Goal: Transaction & Acquisition: Purchase product/service

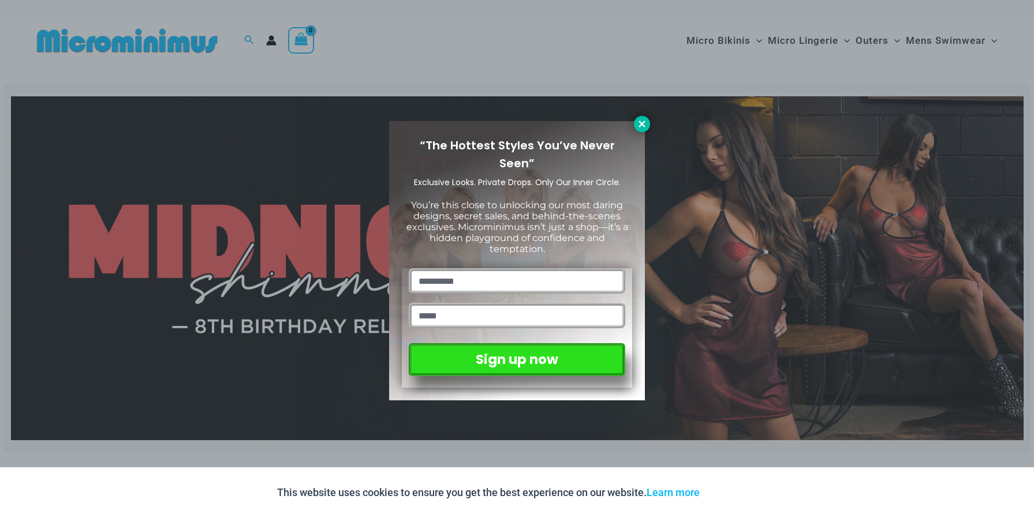
click at [644, 122] on icon at bounding box center [642, 124] width 6 height 6
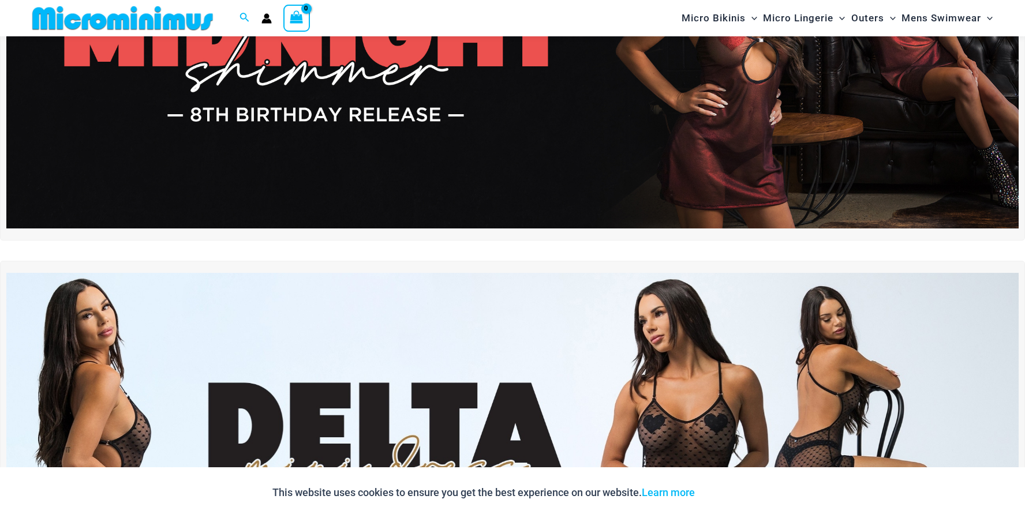
scroll to position [48, 0]
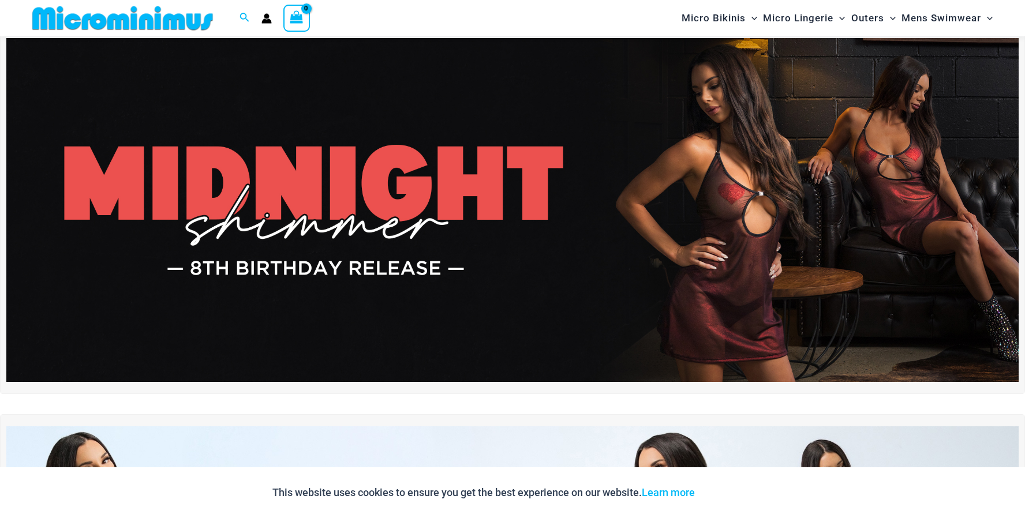
click at [334, 230] on img at bounding box center [512, 210] width 1013 height 344
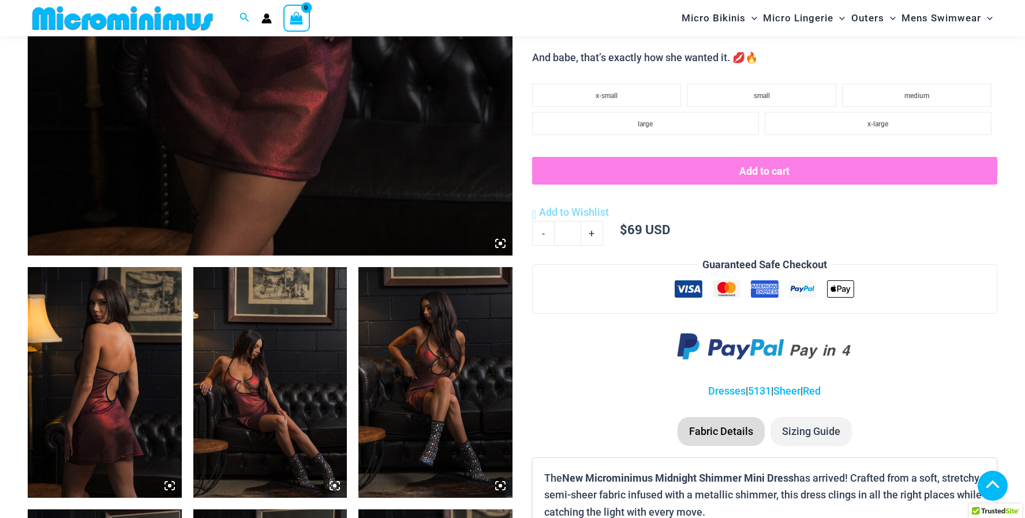
scroll to position [577, 0]
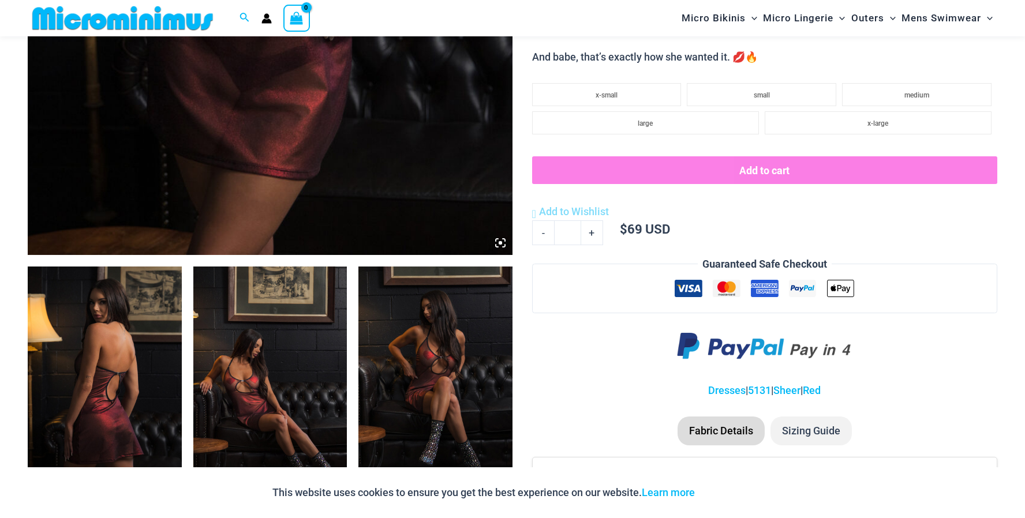
click at [148, 338] on img at bounding box center [105, 382] width 154 height 231
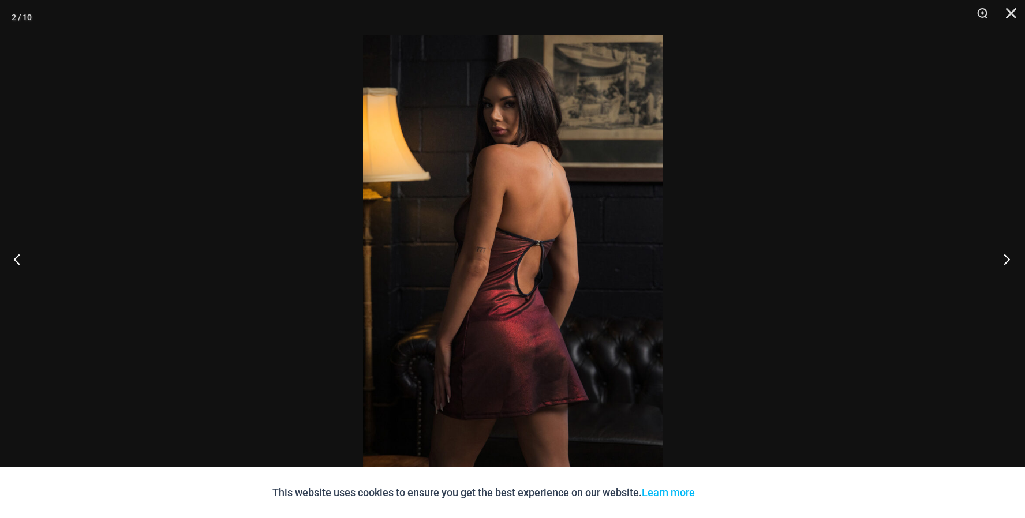
click at [1004, 262] on button "Next" at bounding box center [1003, 259] width 43 height 58
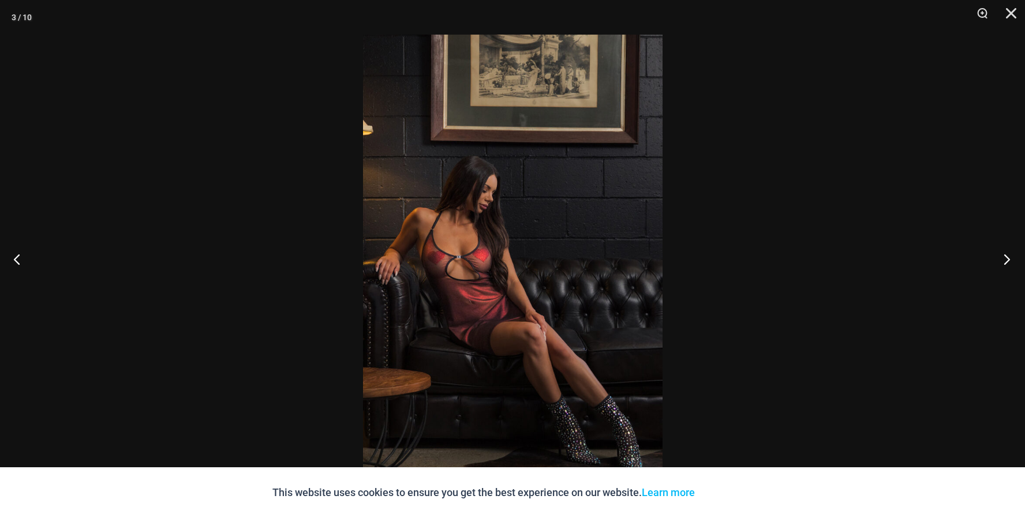
click at [1003, 261] on button "Next" at bounding box center [1003, 259] width 43 height 58
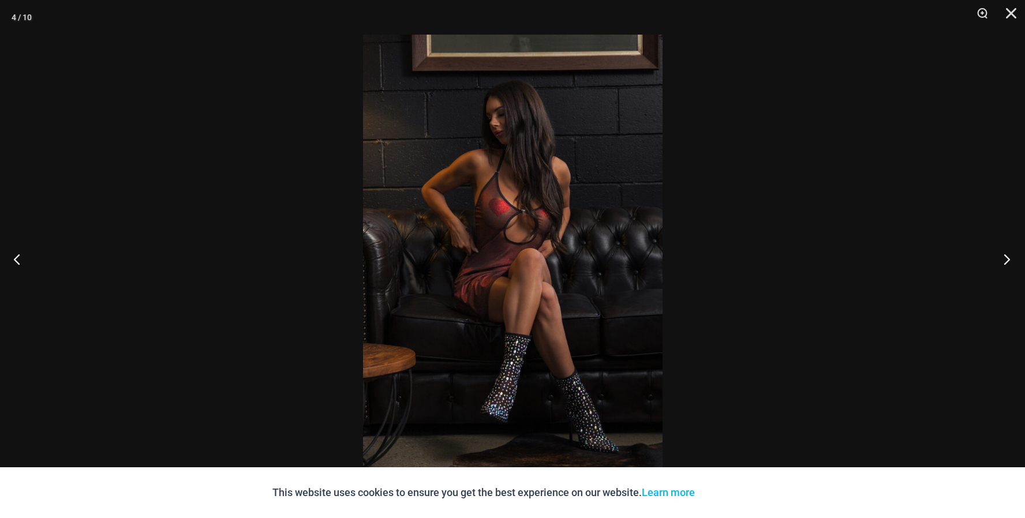
click at [1003, 260] on button "Next" at bounding box center [1003, 259] width 43 height 58
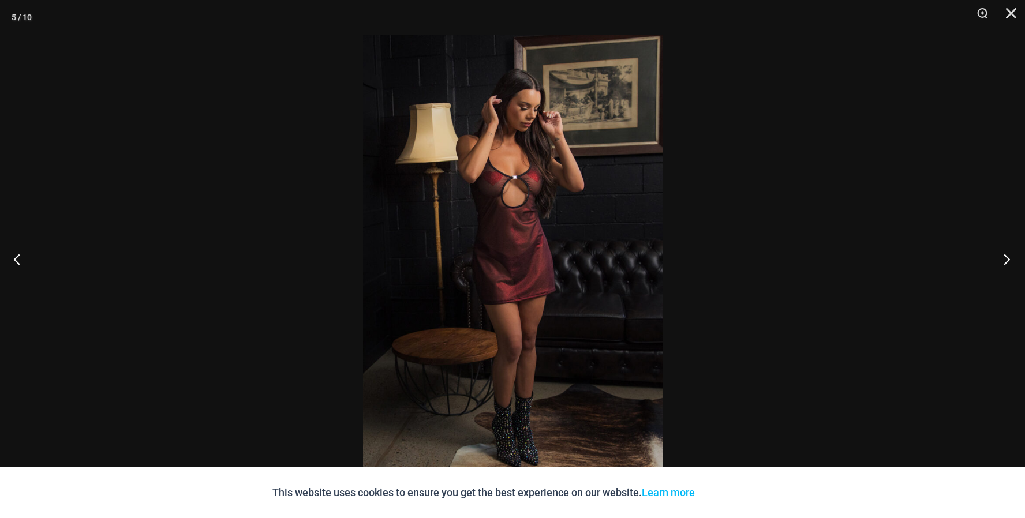
click at [1002, 260] on button "Next" at bounding box center [1003, 259] width 43 height 58
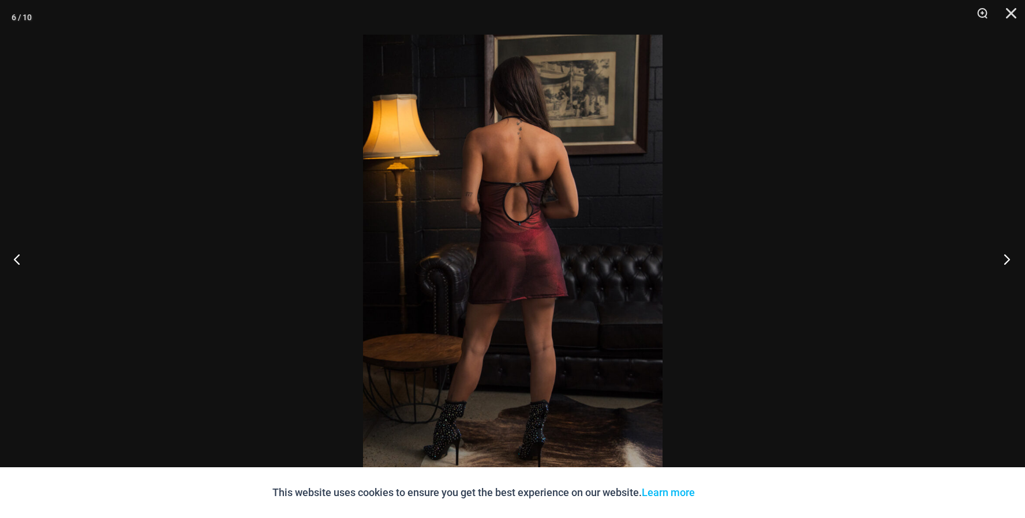
click at [999, 257] on button "Next" at bounding box center [1003, 259] width 43 height 58
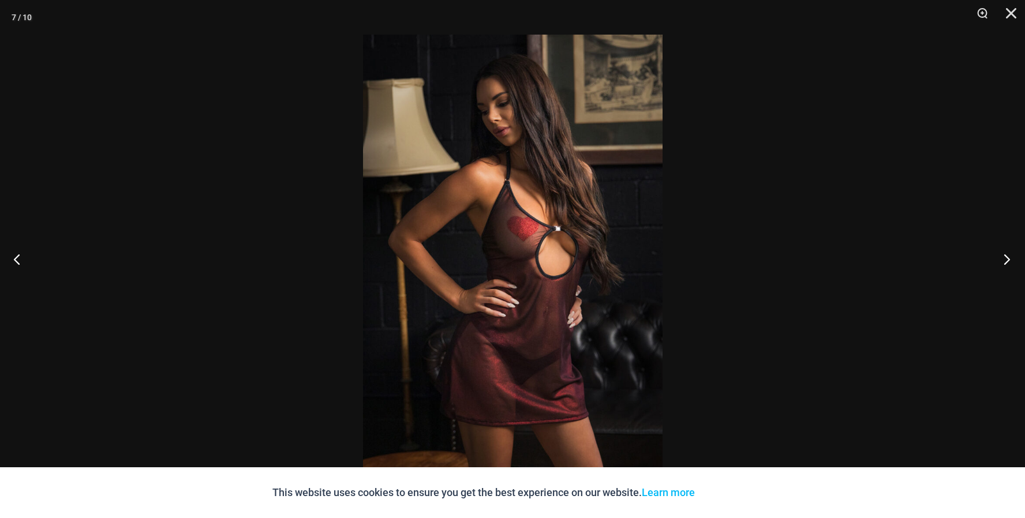
click at [999, 257] on button "Next" at bounding box center [1003, 259] width 43 height 58
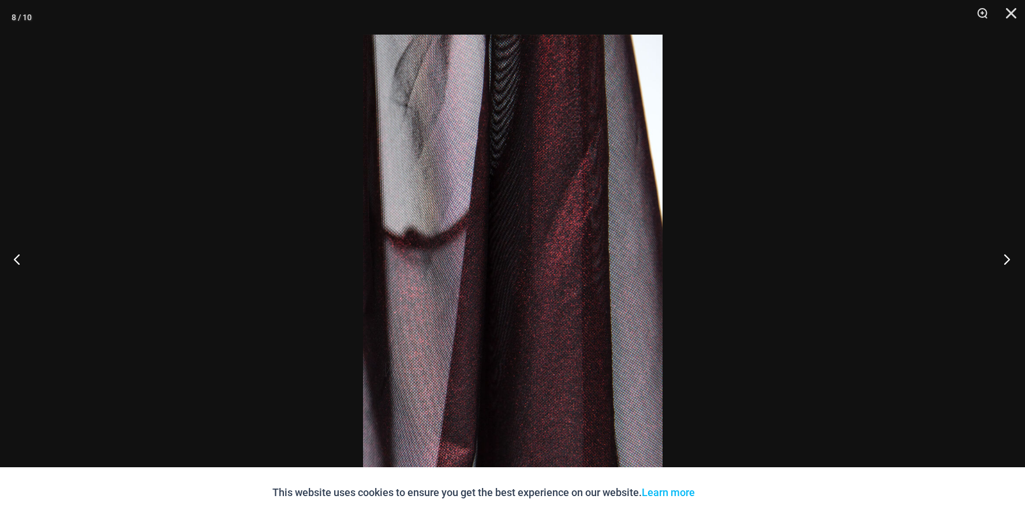
click at [999, 256] on button "Next" at bounding box center [1003, 259] width 43 height 58
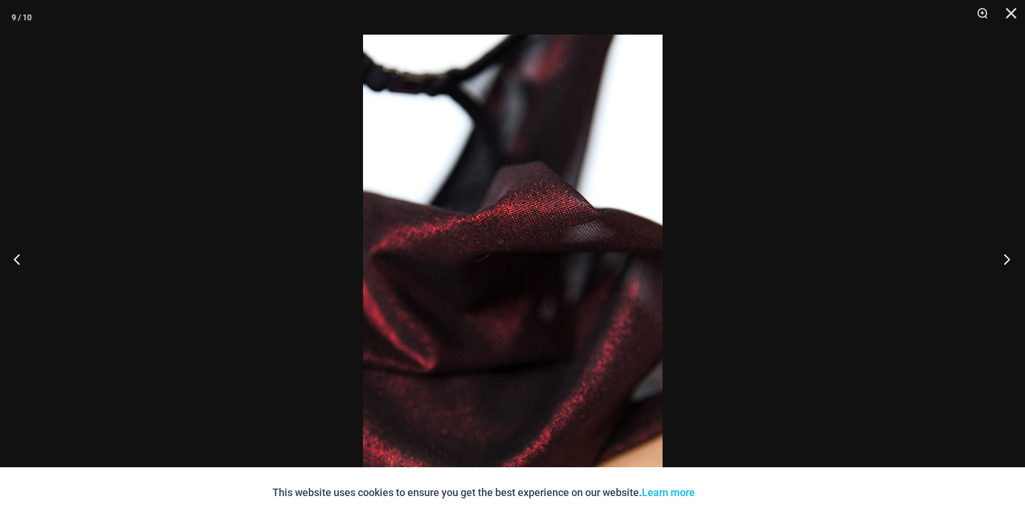
click at [999, 256] on button "Next" at bounding box center [1003, 259] width 43 height 58
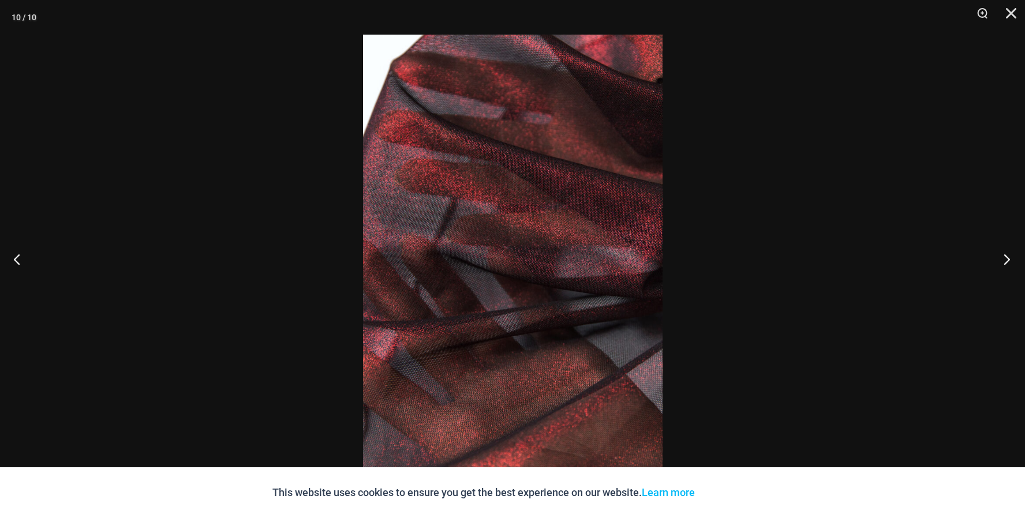
click at [999, 256] on button "Next" at bounding box center [1003, 259] width 43 height 58
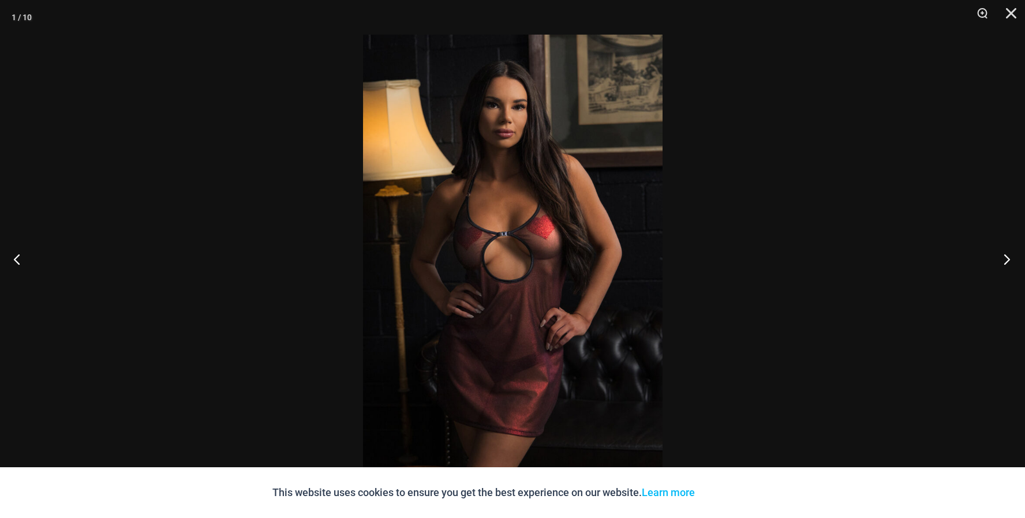
click at [999, 256] on button "Next" at bounding box center [1003, 259] width 43 height 58
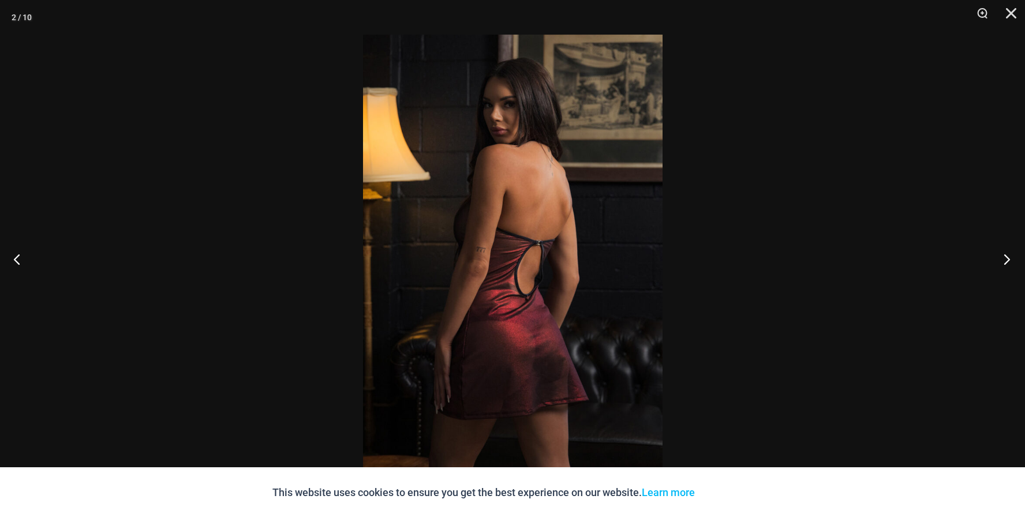
click at [999, 256] on button "Next" at bounding box center [1003, 259] width 43 height 58
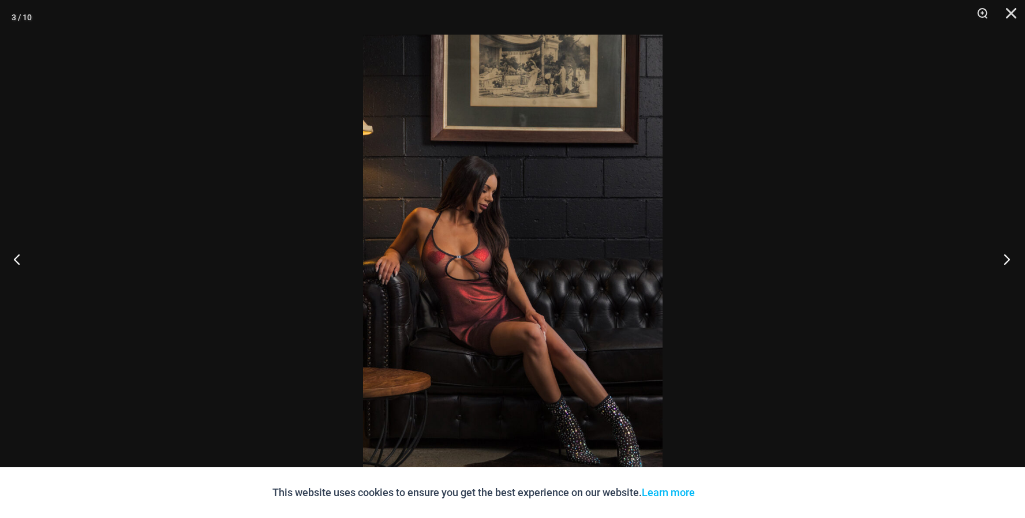
click at [999, 256] on button "Next" at bounding box center [1003, 259] width 43 height 58
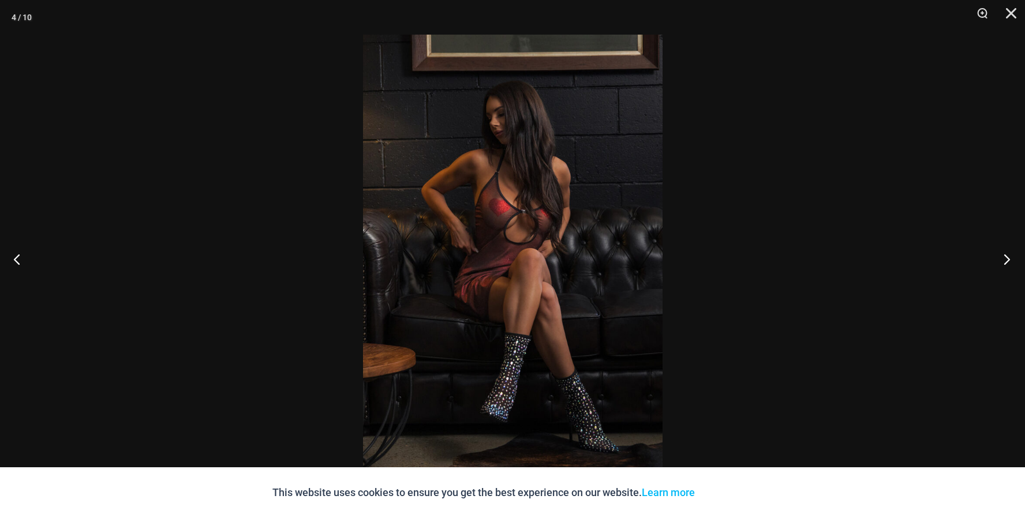
click at [999, 256] on button "Next" at bounding box center [1003, 259] width 43 height 58
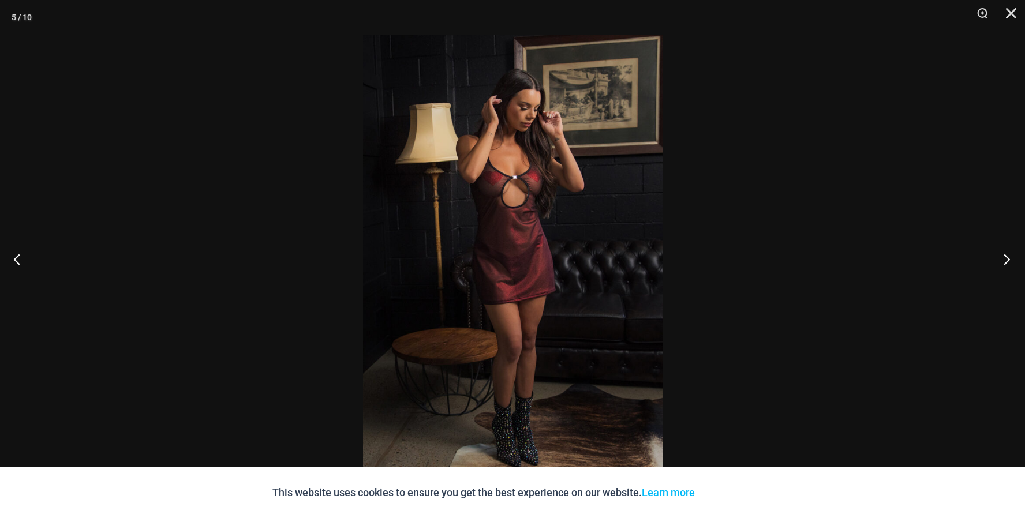
click at [999, 255] on button "Next" at bounding box center [1003, 259] width 43 height 58
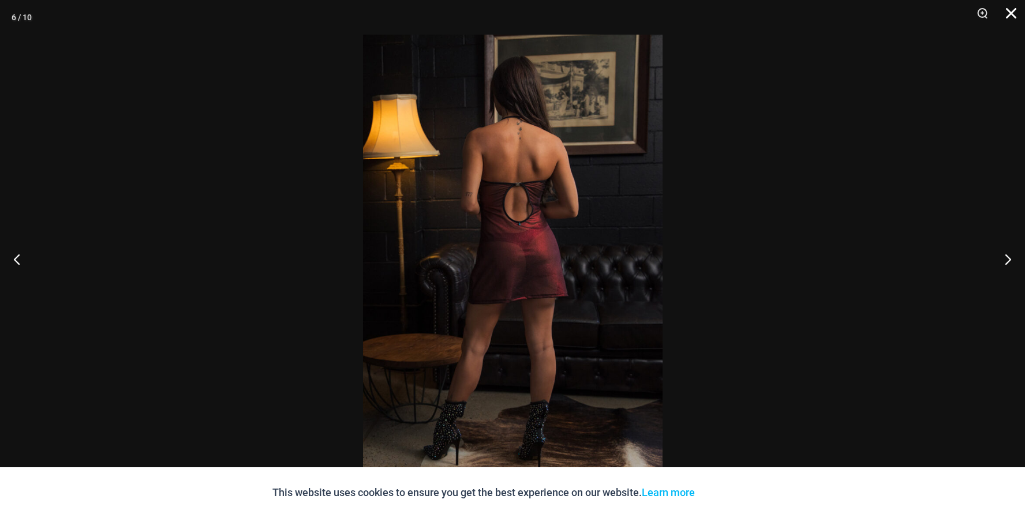
click at [1009, 16] on button "Close" at bounding box center [1007, 17] width 29 height 35
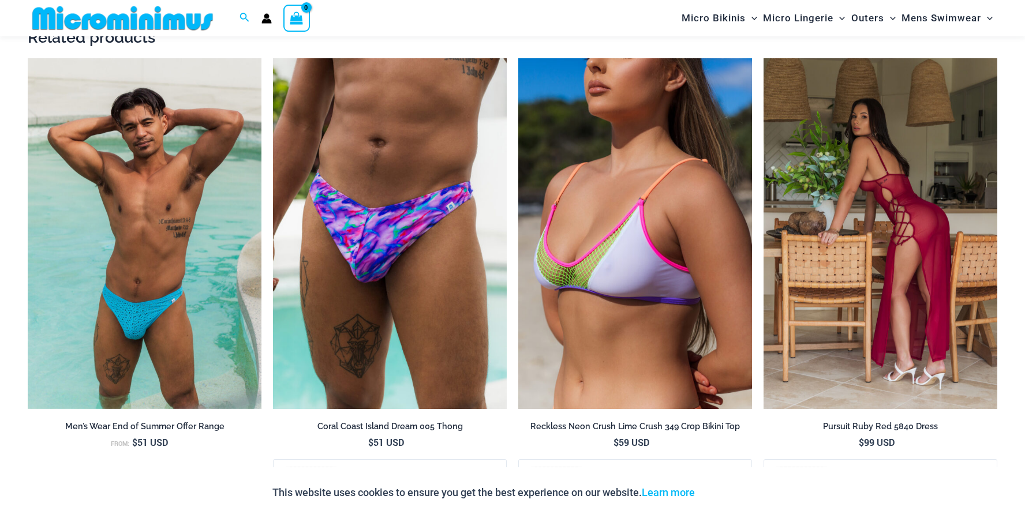
scroll to position [1559, 0]
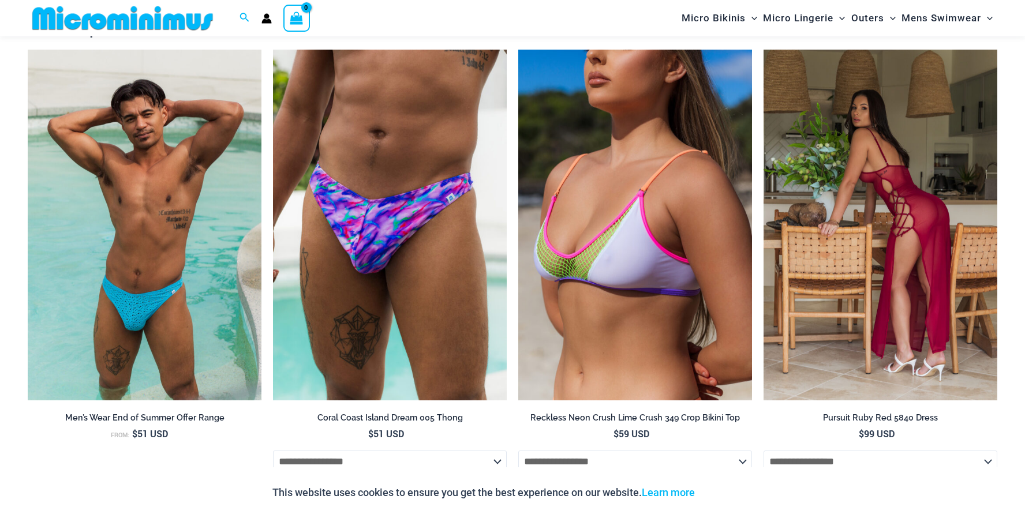
click at [893, 240] on img at bounding box center [881, 225] width 234 height 351
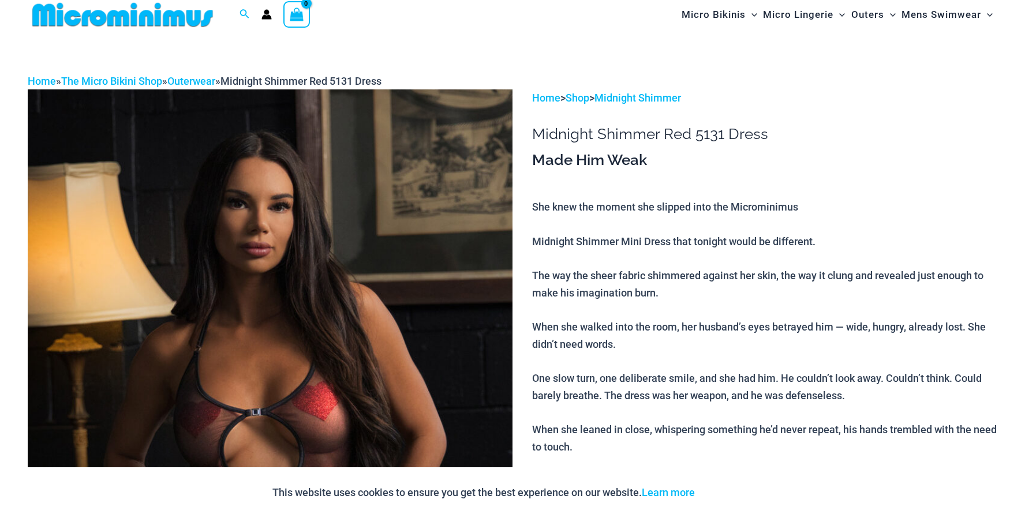
scroll to position [0, 0]
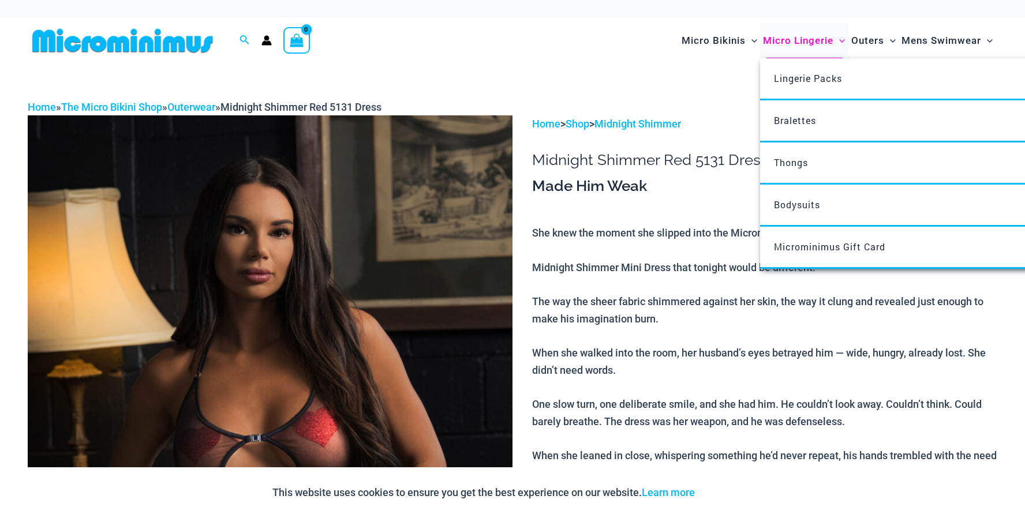
click at [807, 42] on span "Micro Lingerie" at bounding box center [798, 40] width 70 height 29
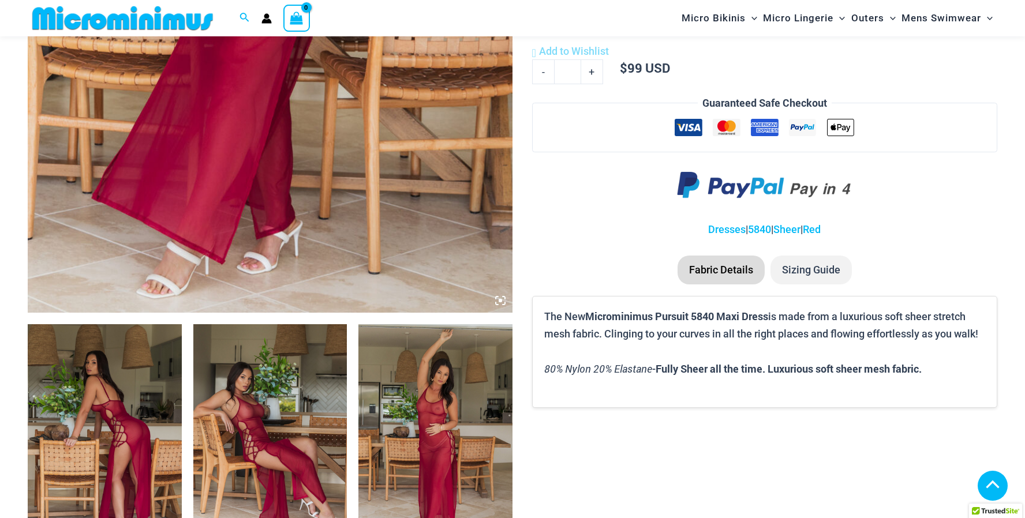
scroll to position [520, 0]
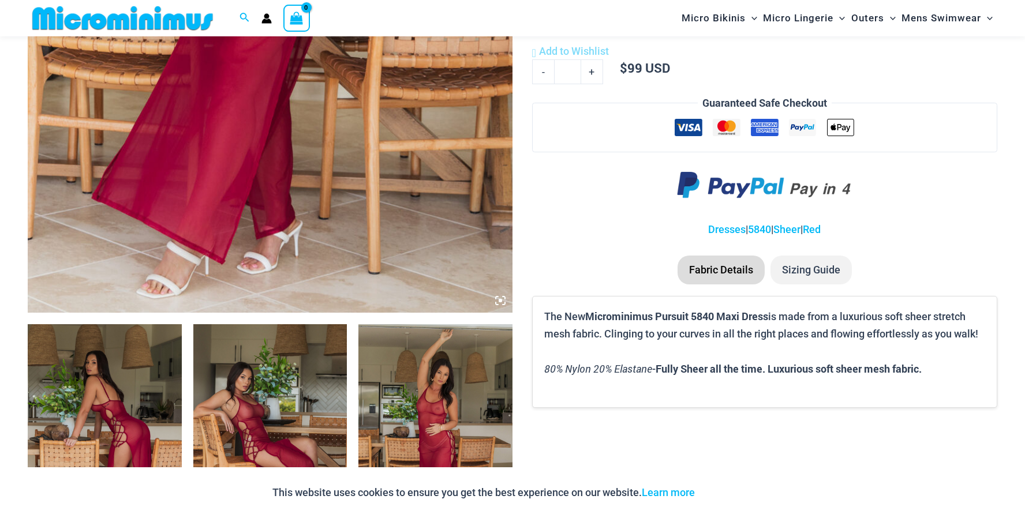
click at [123, 412] on img at bounding box center [105, 439] width 154 height 231
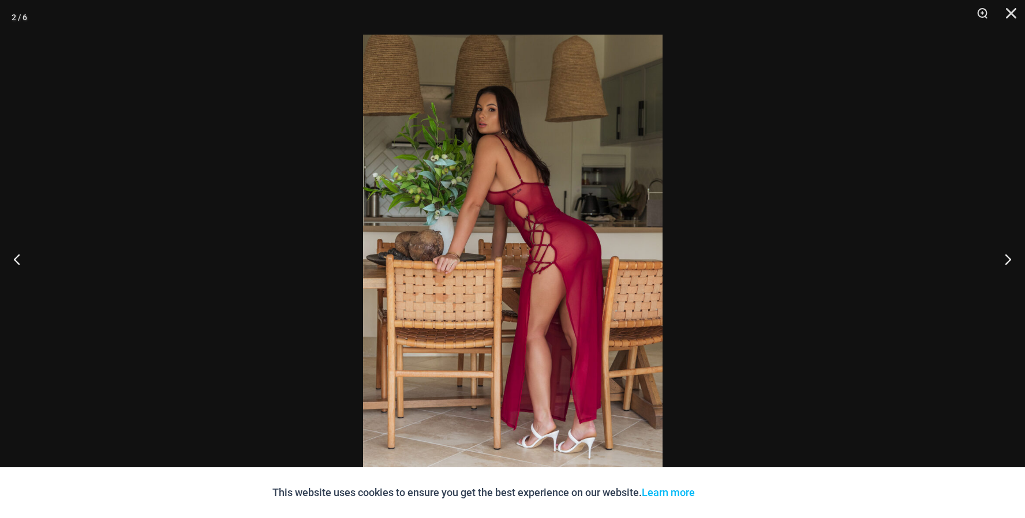
click at [550, 255] on img at bounding box center [513, 259] width 300 height 449
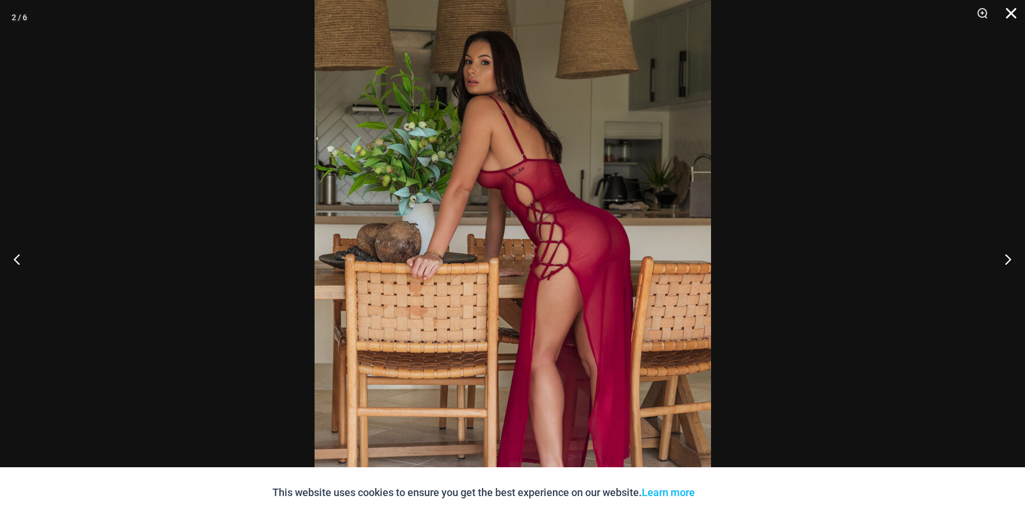
click at [1014, 11] on button "Close" at bounding box center [1007, 17] width 29 height 35
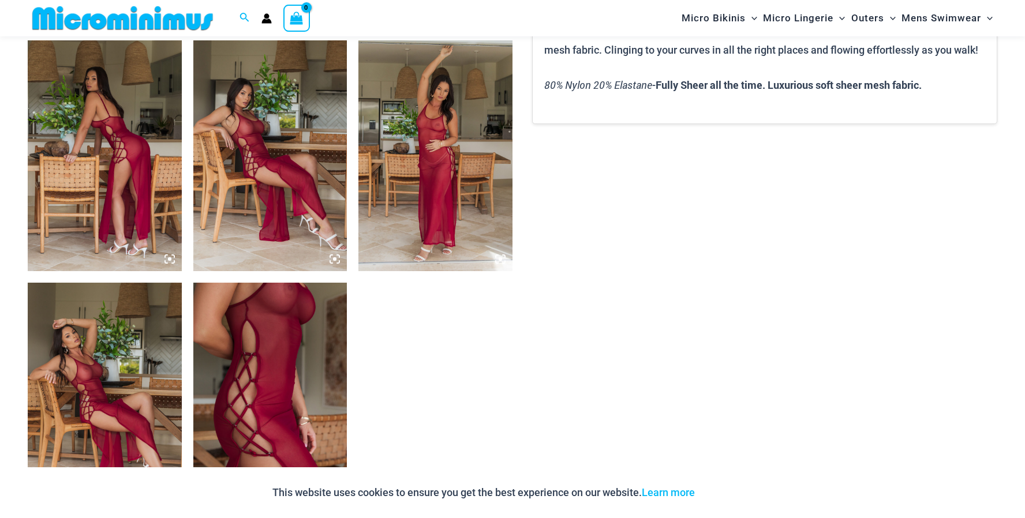
scroll to position [808, 0]
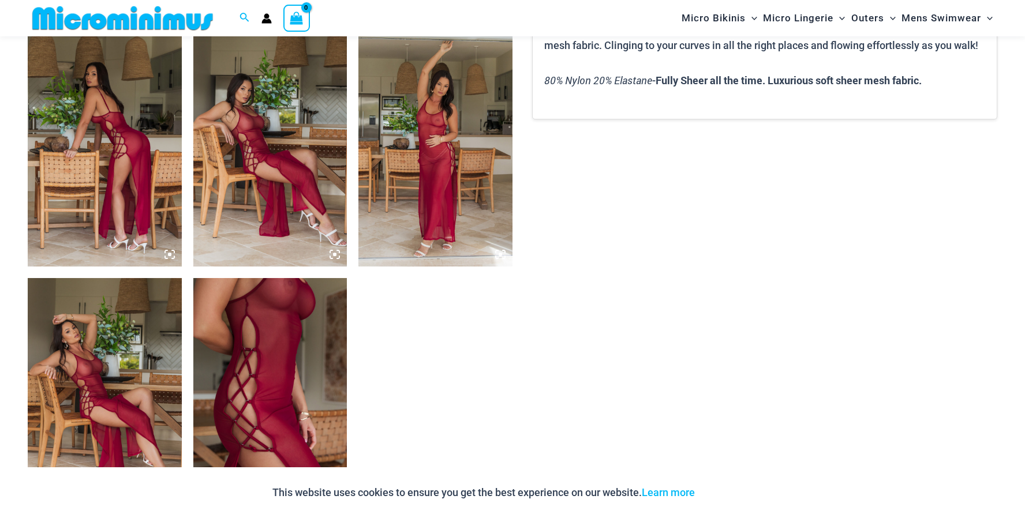
click at [309, 327] on img at bounding box center [270, 393] width 154 height 231
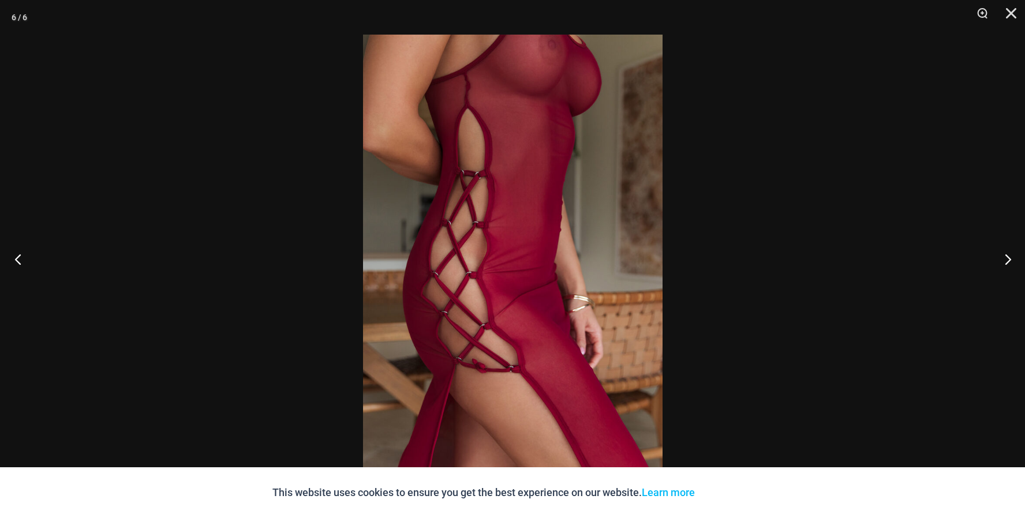
click at [21, 252] on button "Previous" at bounding box center [21, 259] width 43 height 58
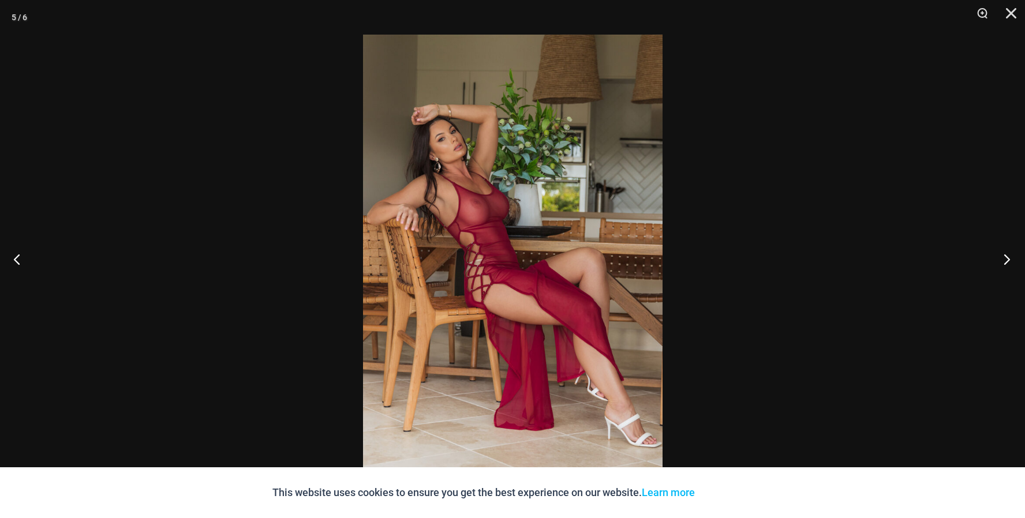
click at [1011, 260] on button "Next" at bounding box center [1003, 259] width 43 height 58
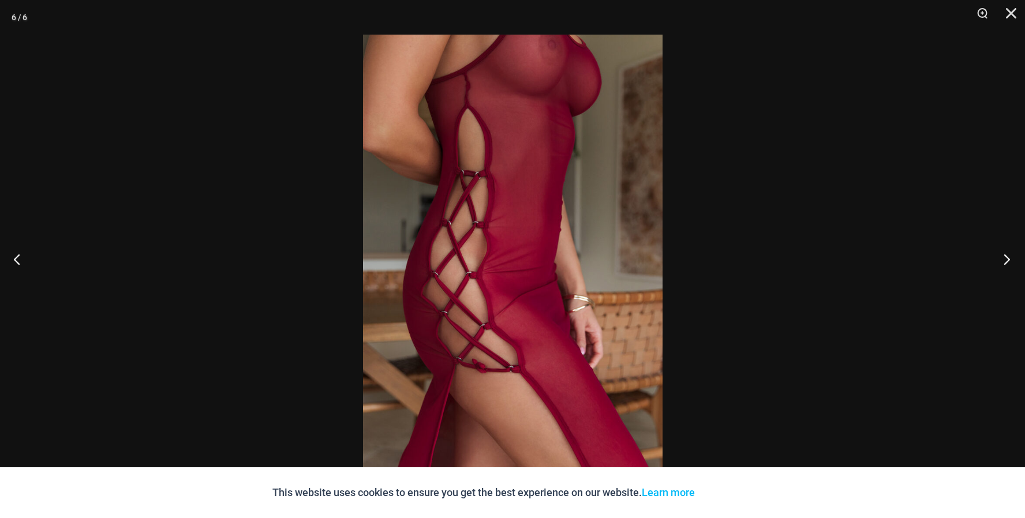
click at [1006, 256] on button "Next" at bounding box center [1003, 259] width 43 height 58
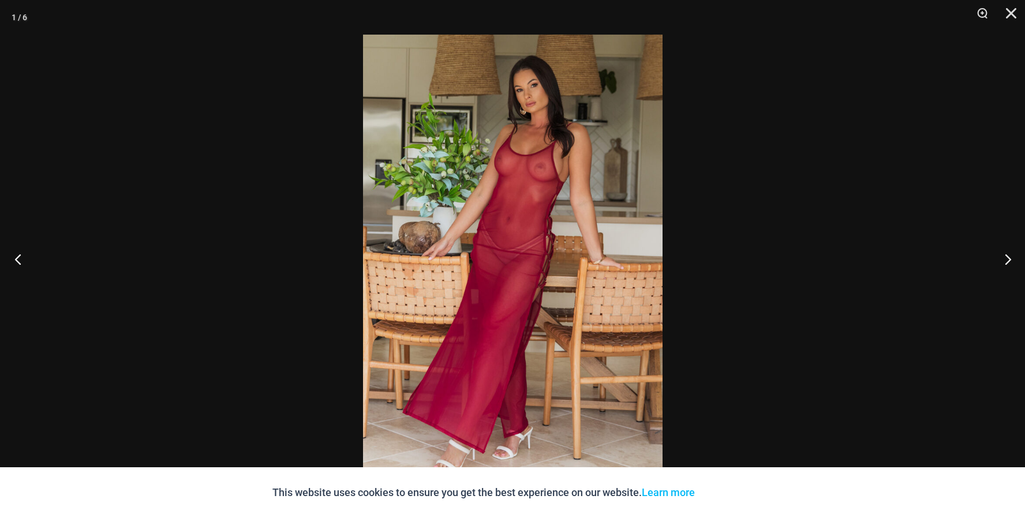
click at [28, 267] on button "Previous" at bounding box center [21, 259] width 43 height 58
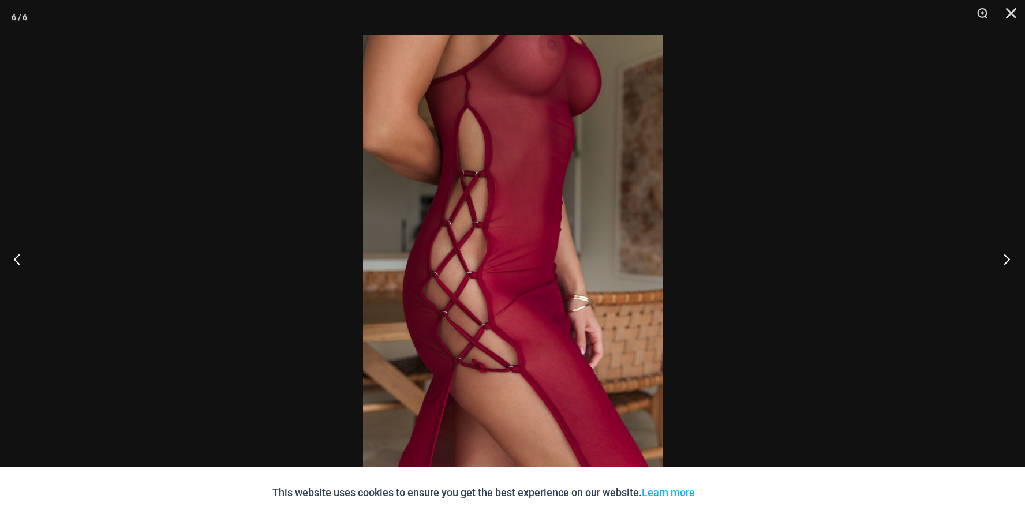
click at [1008, 262] on button "Next" at bounding box center [1003, 259] width 43 height 58
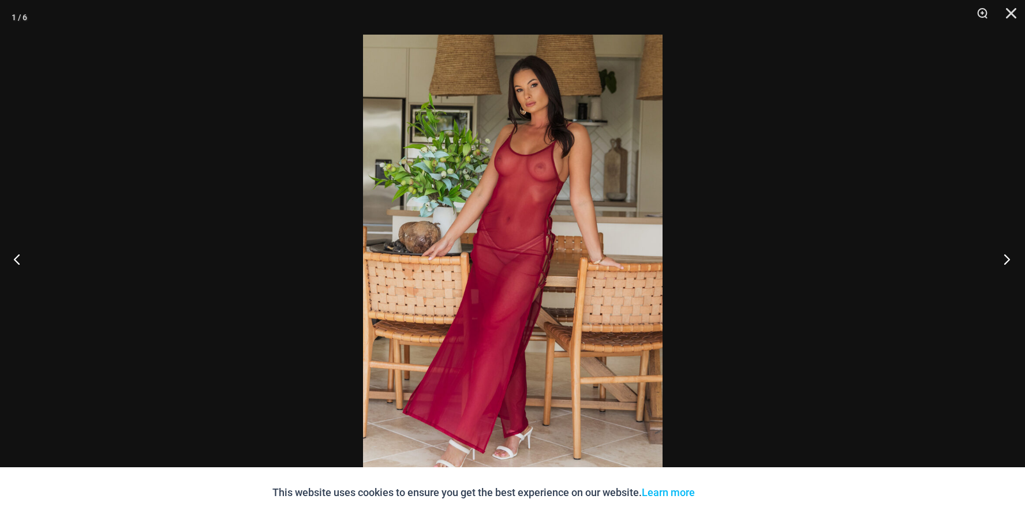
click at [1008, 262] on button "Next" at bounding box center [1003, 259] width 43 height 58
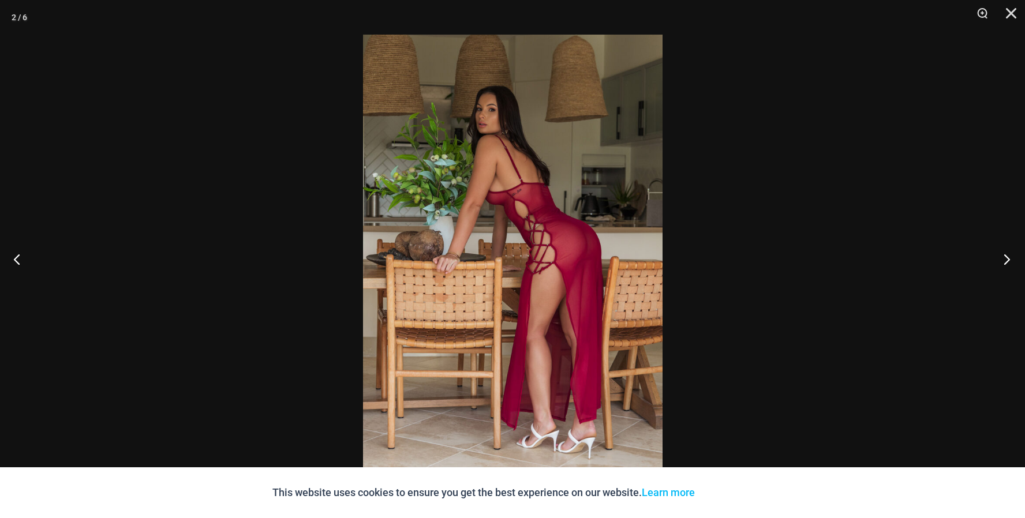
click at [1008, 262] on button "Next" at bounding box center [1003, 259] width 43 height 58
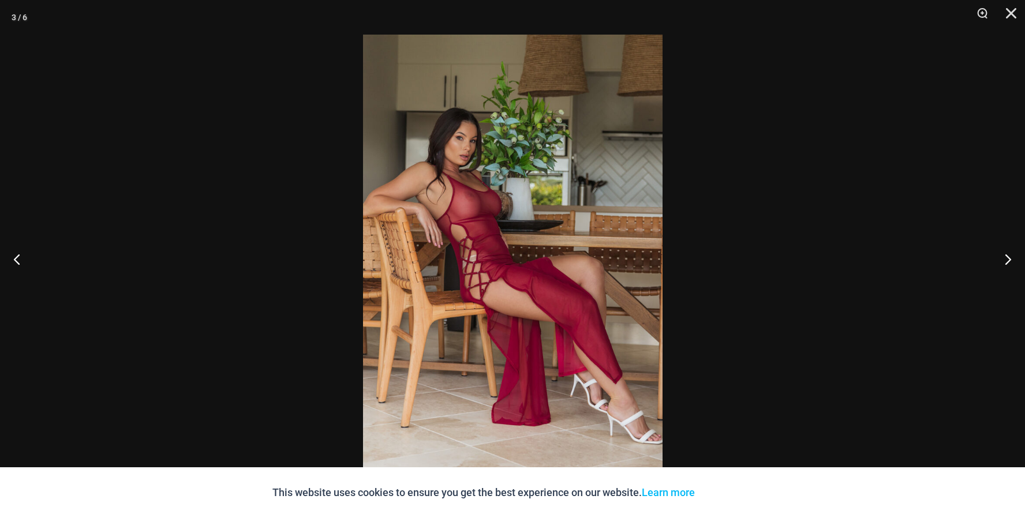
click at [571, 212] on img at bounding box center [513, 259] width 300 height 449
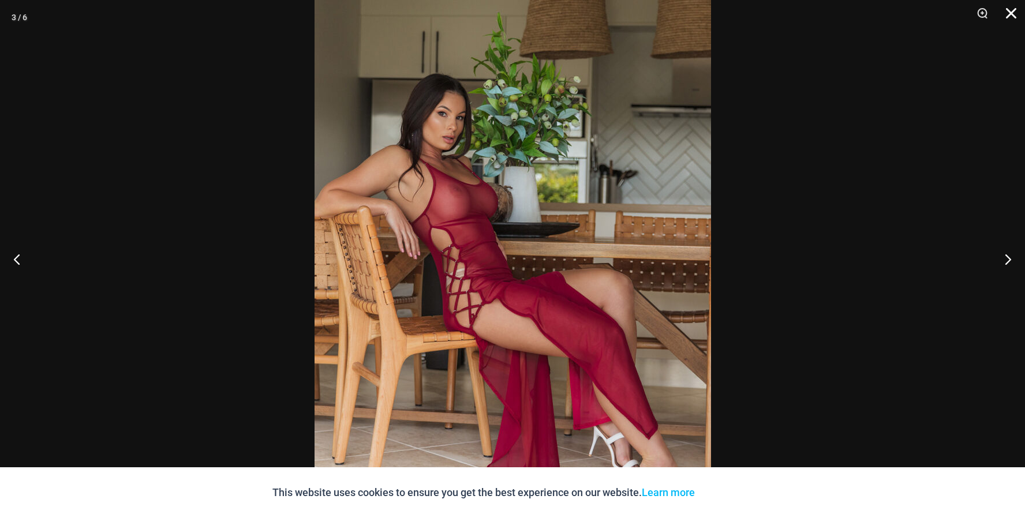
click at [1013, 21] on button "Close" at bounding box center [1007, 17] width 29 height 35
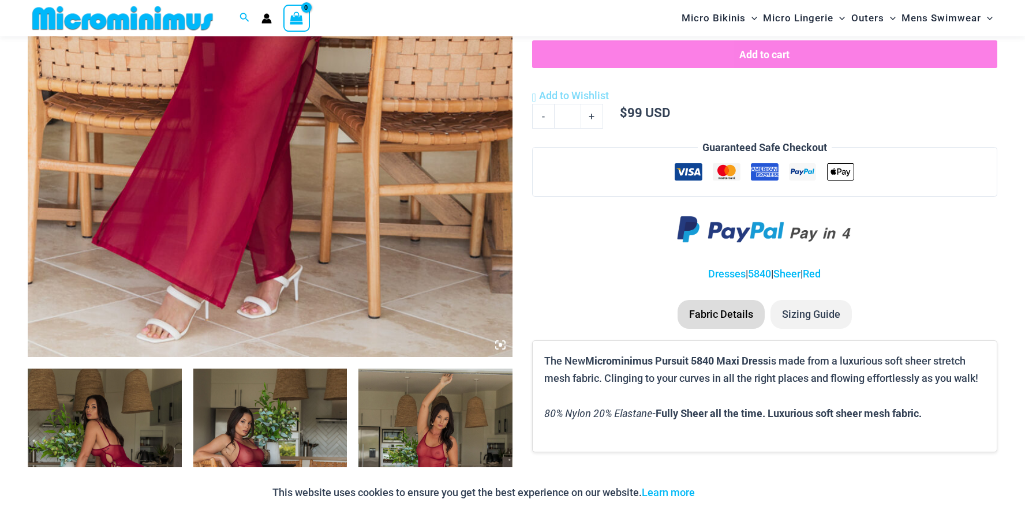
scroll to position [180, 0]
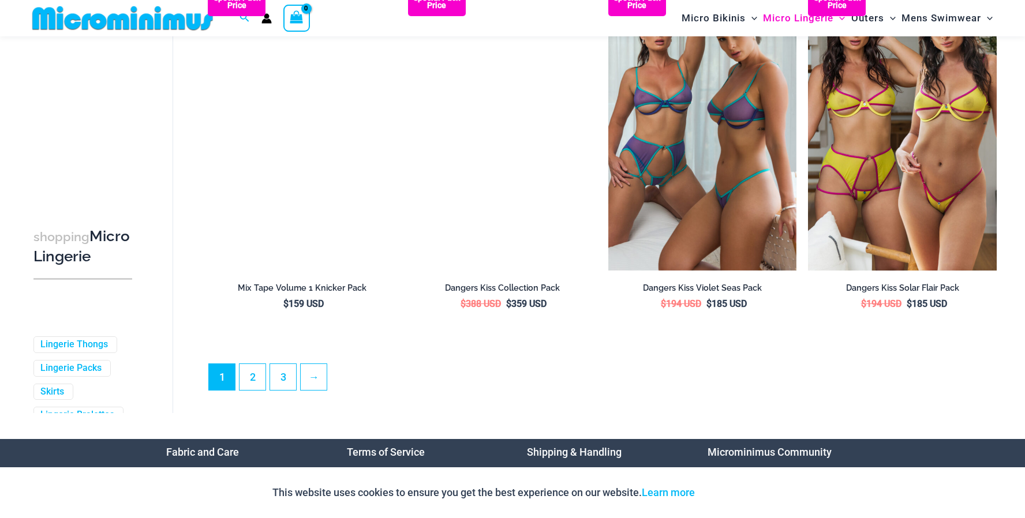
scroll to position [2936, 0]
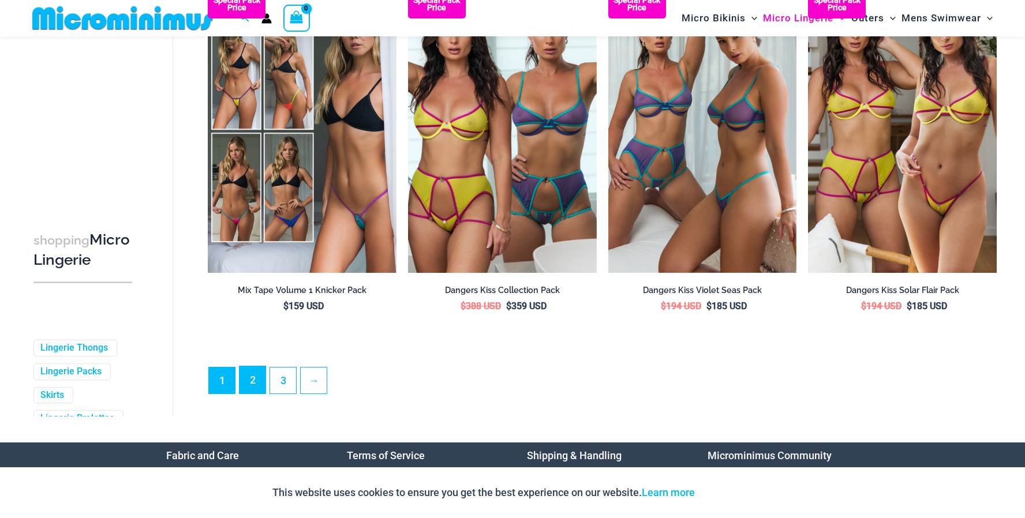
click at [251, 391] on link "2" at bounding box center [253, 380] width 26 height 27
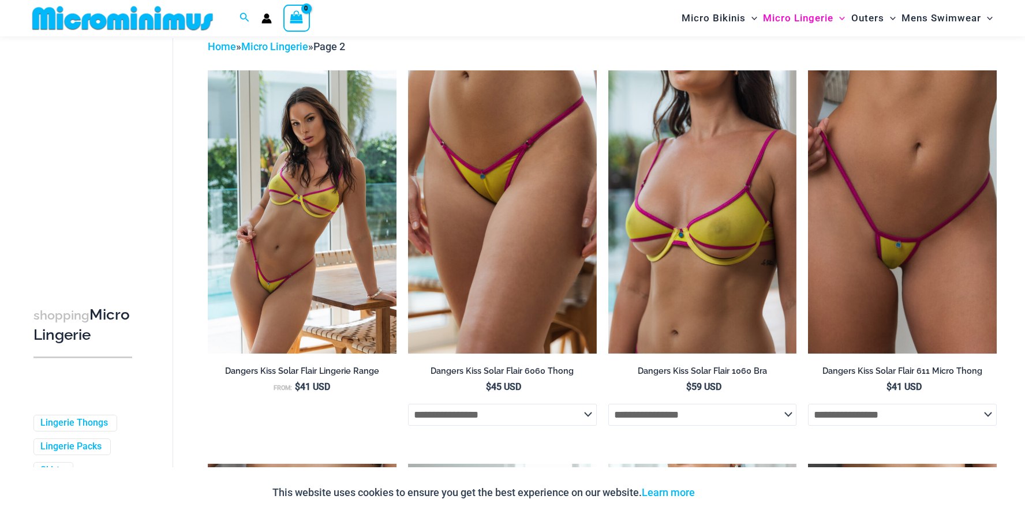
scroll to position [47, 0]
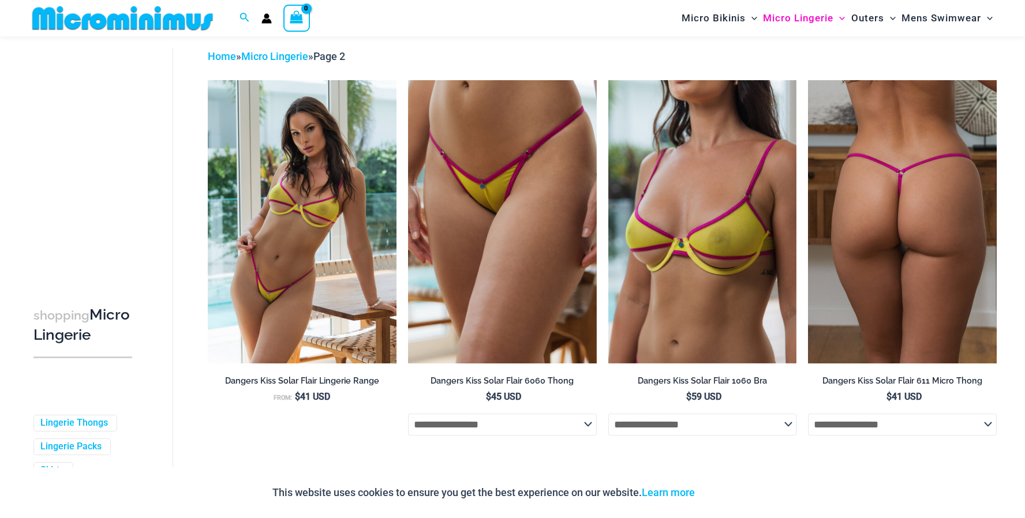
click at [917, 200] on img at bounding box center [902, 221] width 189 height 283
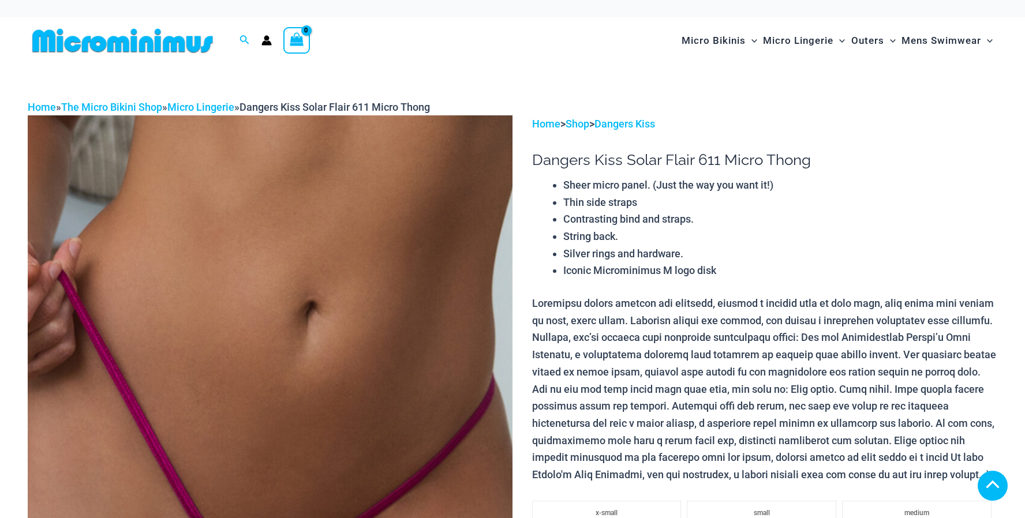
scroll to position [289, 0]
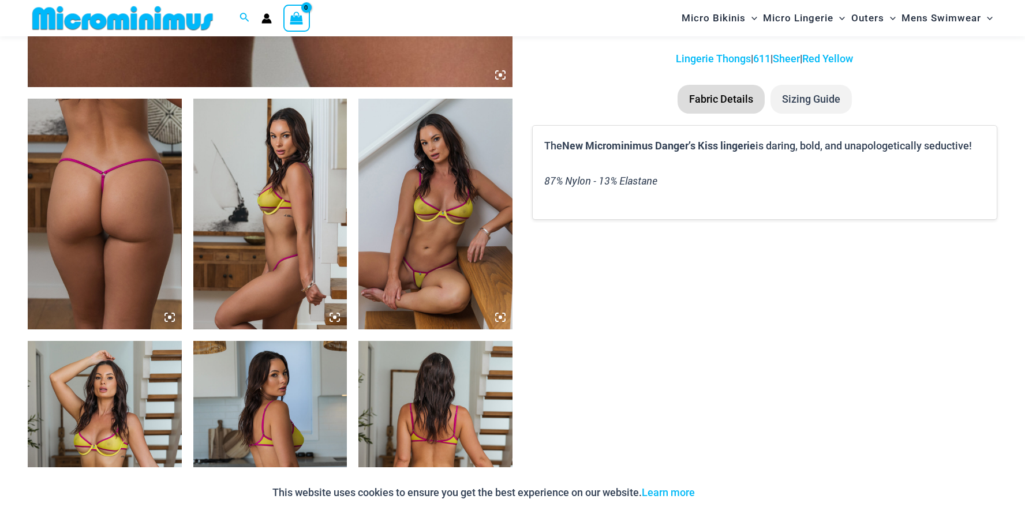
click at [447, 184] on img at bounding box center [436, 214] width 154 height 231
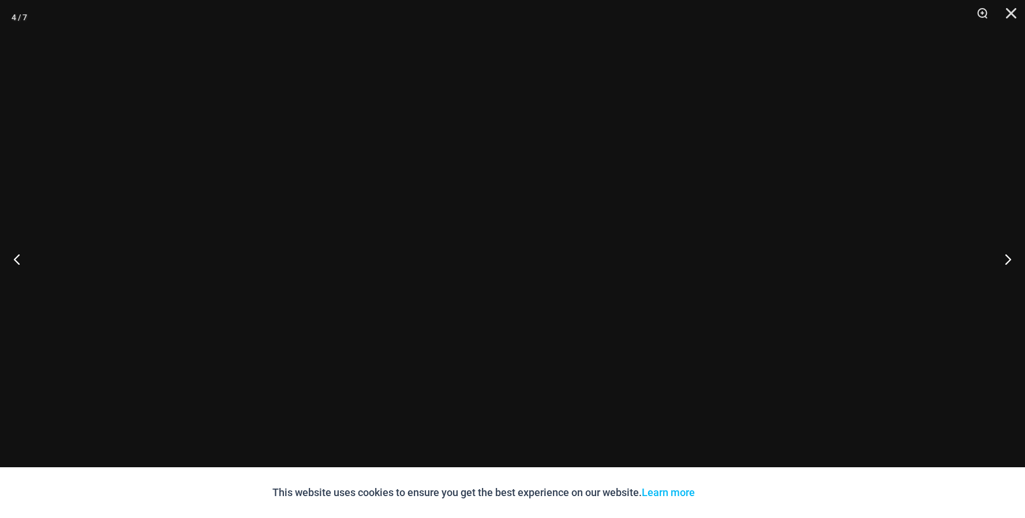
click at [447, 184] on div at bounding box center [513, 259] width 300 height 449
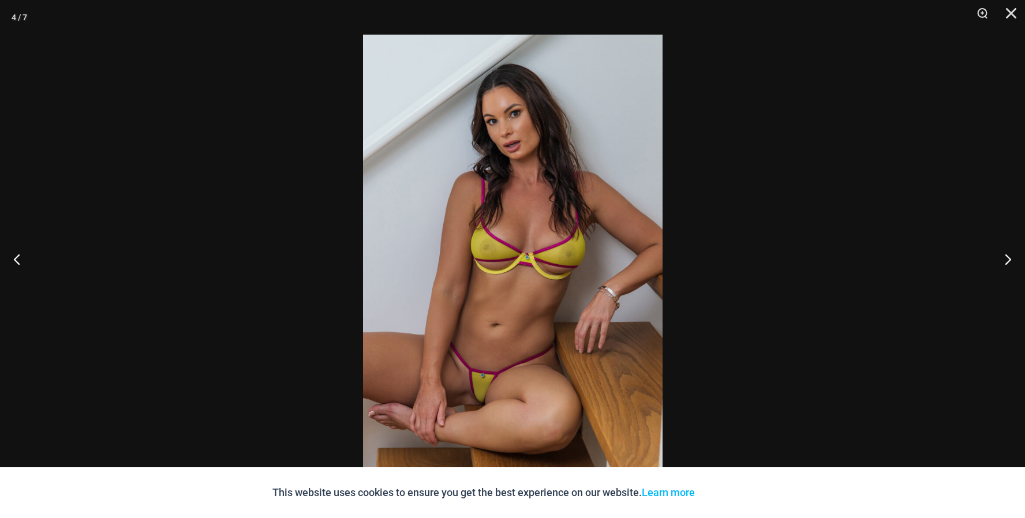
click at [546, 260] on img at bounding box center [513, 259] width 300 height 449
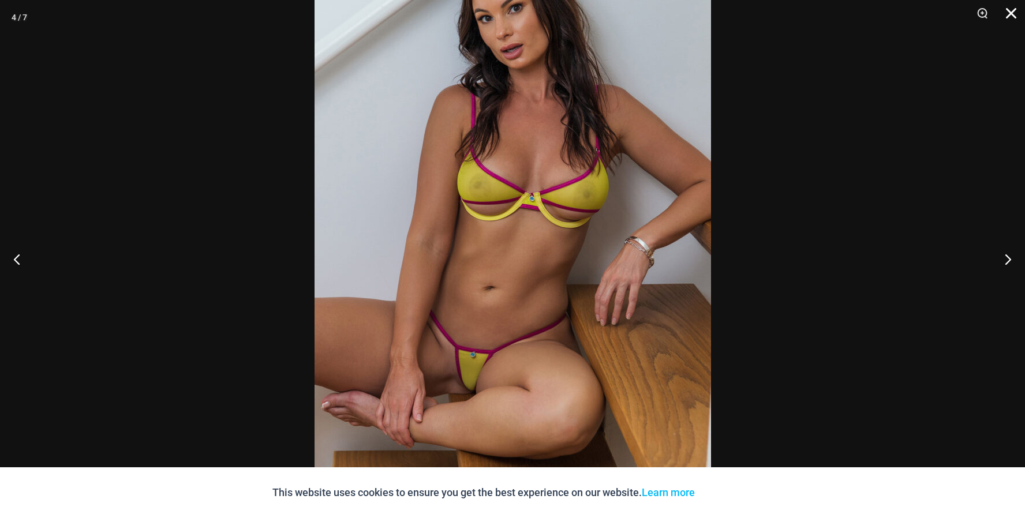
click at [1010, 16] on button "Close" at bounding box center [1007, 17] width 29 height 35
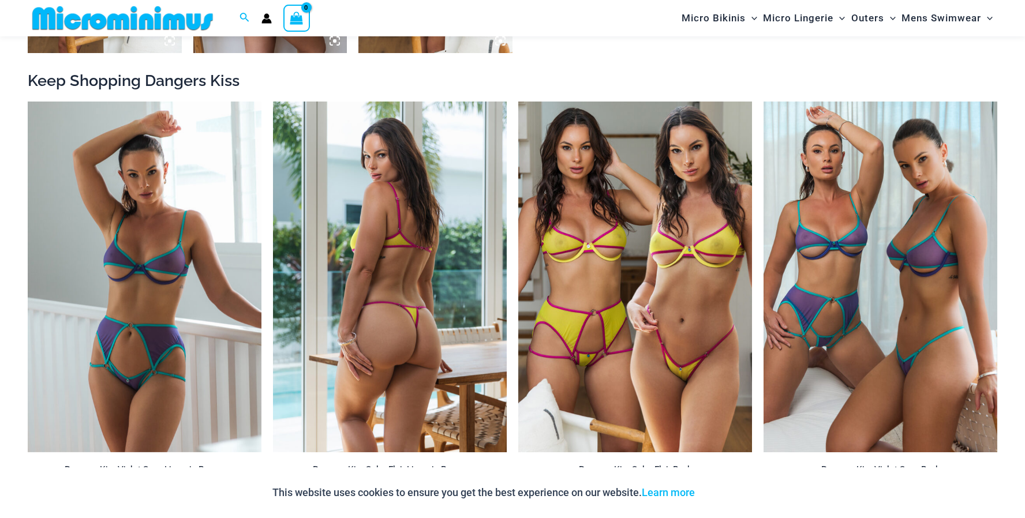
scroll to position [1265, 0]
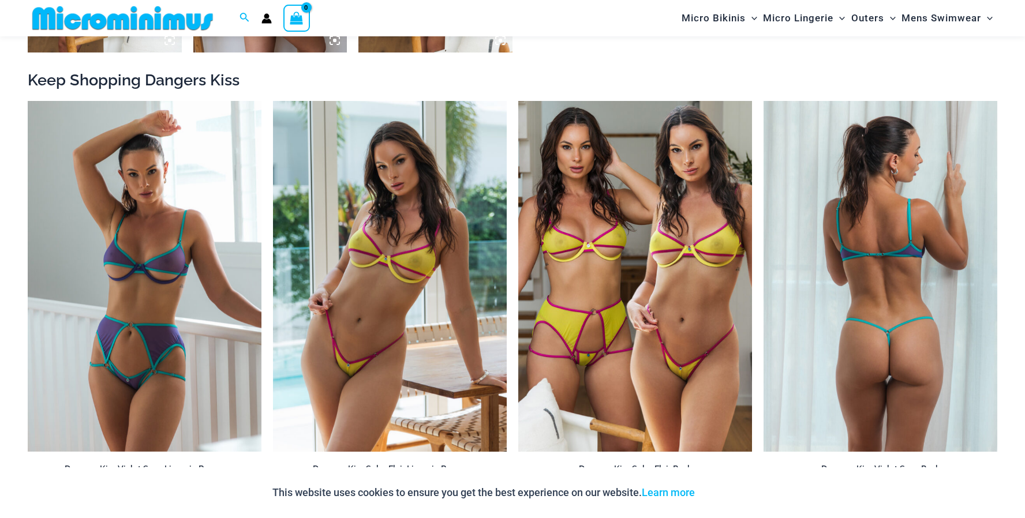
click at [862, 229] on img at bounding box center [881, 276] width 234 height 351
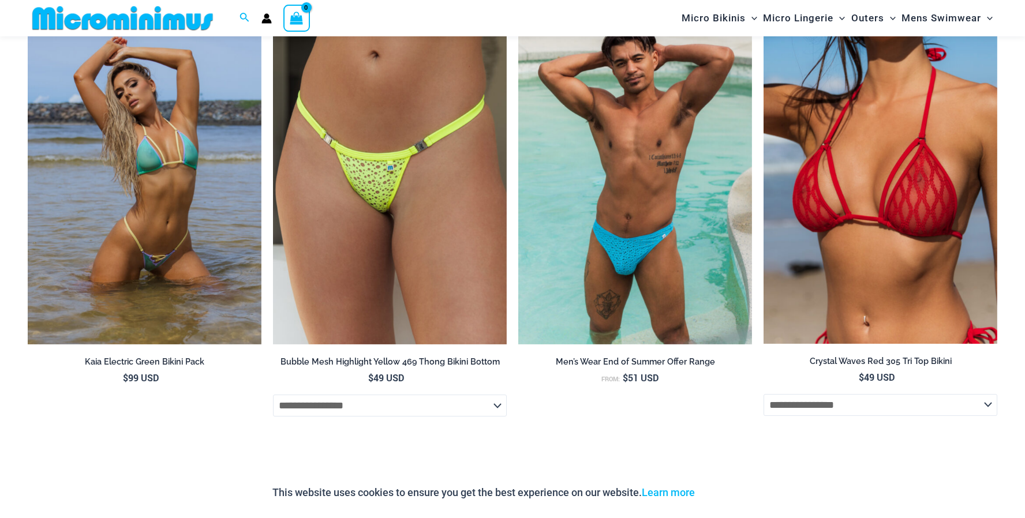
scroll to position [4498, 0]
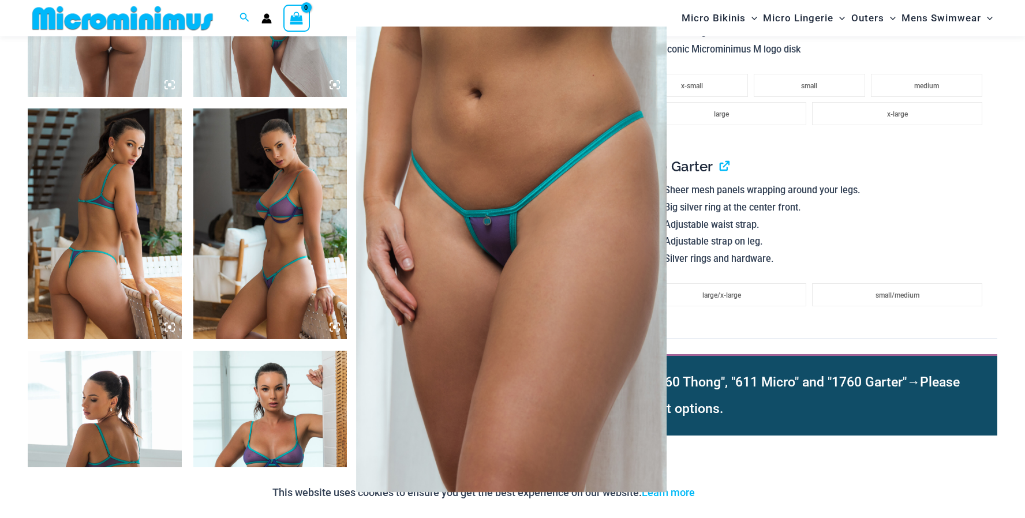
scroll to position [1029, 0]
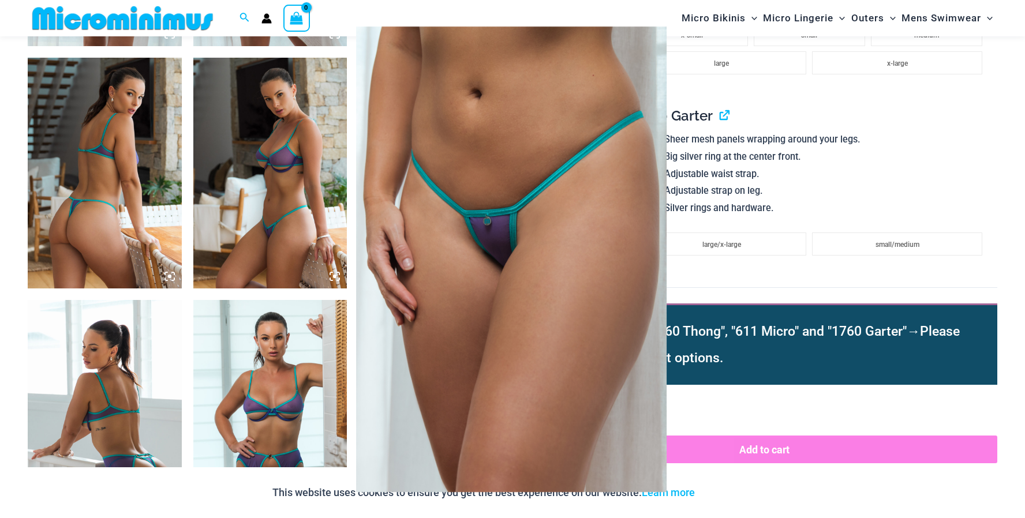
click at [572, 154] on img at bounding box center [511, 260] width 311 height 466
